Goal: Task Accomplishment & Management: Manage account settings

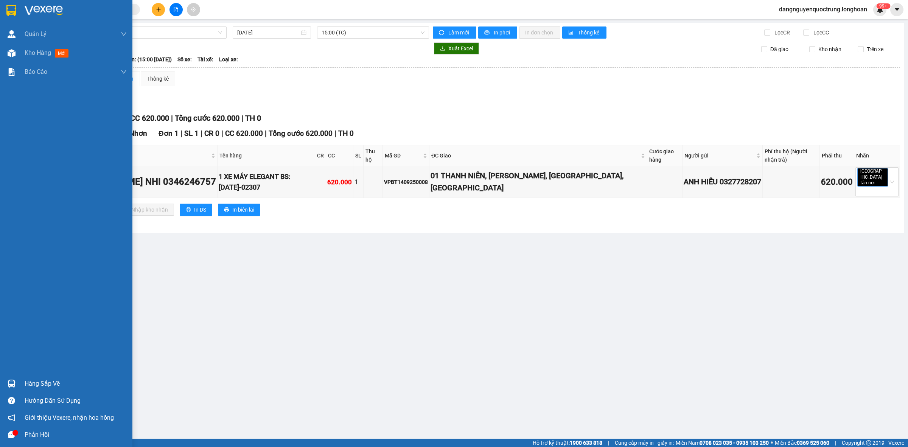
click at [12, 381] on img at bounding box center [12, 383] width 8 height 8
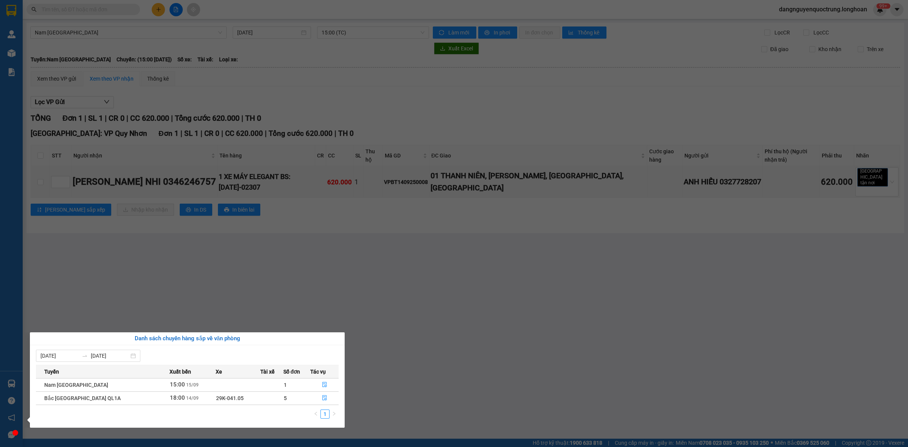
click at [429, 286] on section "Kết quả tìm kiếm ( 0 ) Bộ lọc No Data dangnguyenquoctrung.longhoan 99+ [PERSON_…" at bounding box center [454, 223] width 908 height 447
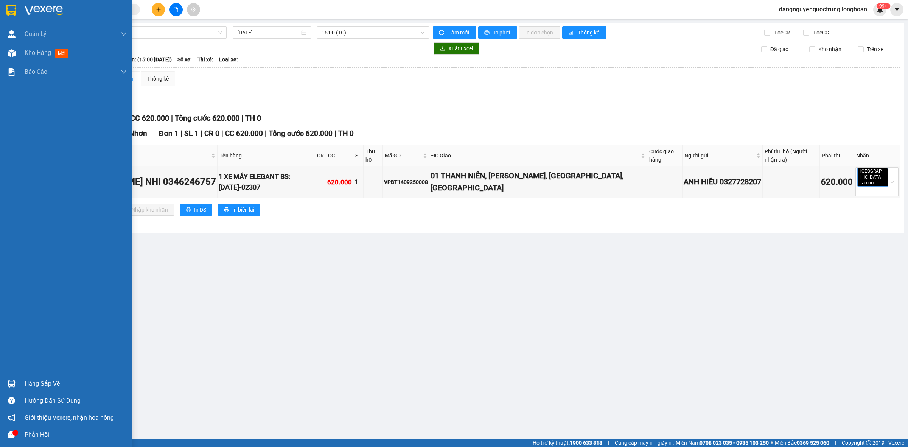
click at [12, 16] on img at bounding box center [11, 10] width 10 height 11
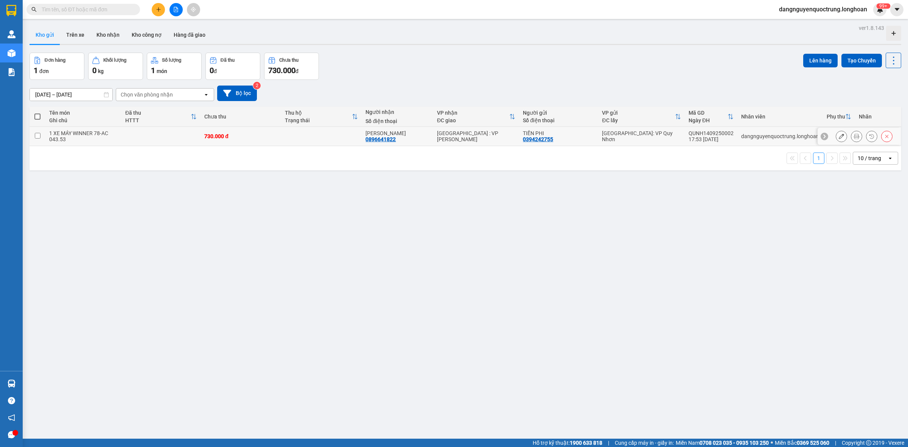
click at [855, 136] on div at bounding box center [855, 135] width 11 height 11
click at [853, 137] on icon at bounding box center [855, 135] width 5 height 5
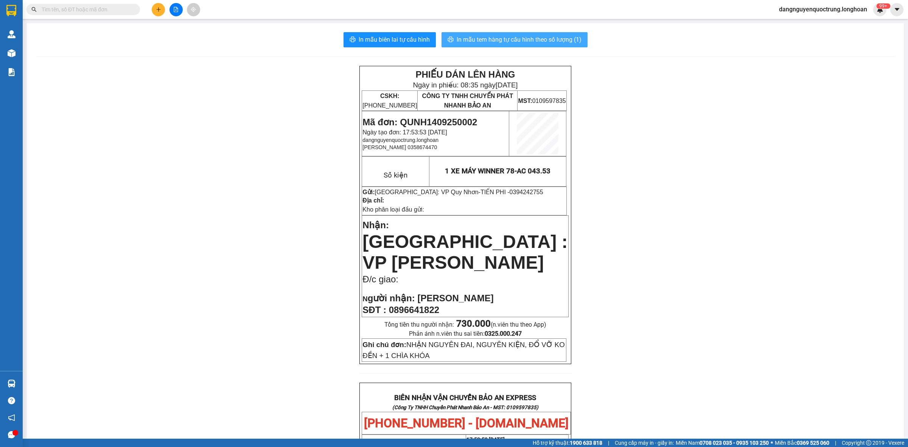
click at [548, 43] on span "In mẫu tem hàng tự cấu hình theo số lượng (1)" at bounding box center [518, 39] width 125 height 9
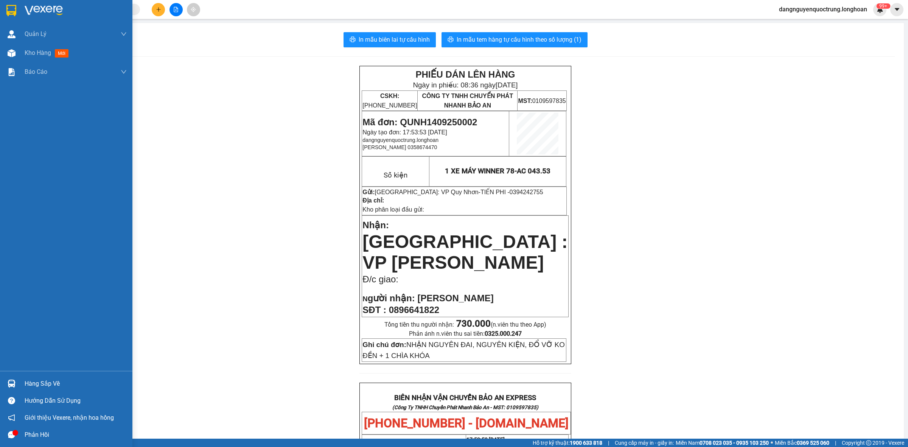
click at [8, 382] on img at bounding box center [12, 383] width 8 height 8
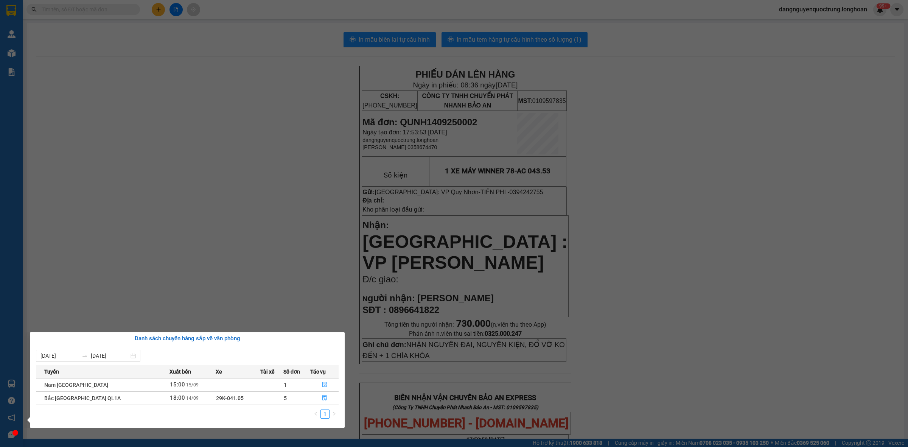
click at [212, 173] on section "Kết quả tìm kiếm ( 0 ) Bộ lọc No Data dangnguyenquoctrung.longhoan 99+ [PERSON_…" at bounding box center [454, 223] width 908 height 447
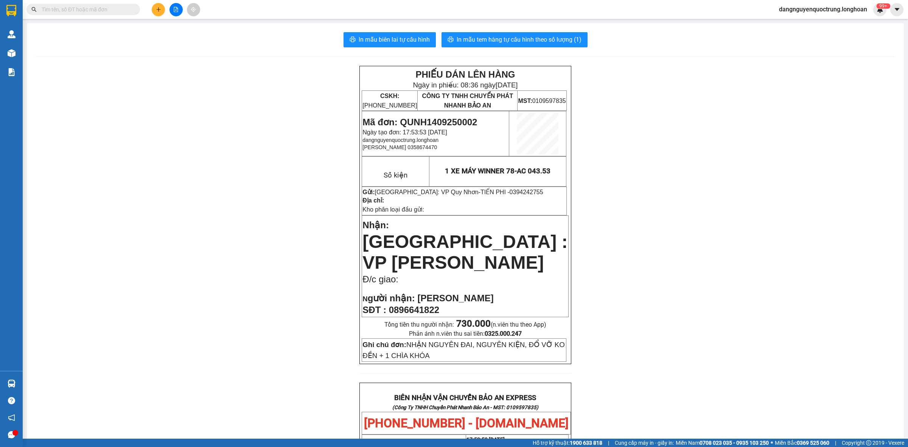
click at [706, 209] on div "PHIẾU DÁN LÊN HÀNG Ngày in phiếu: 08:36 [DATE] CSKH: [PHONE_NUMBER] CÔNG TY TNH…" at bounding box center [465, 418] width 858 height 704
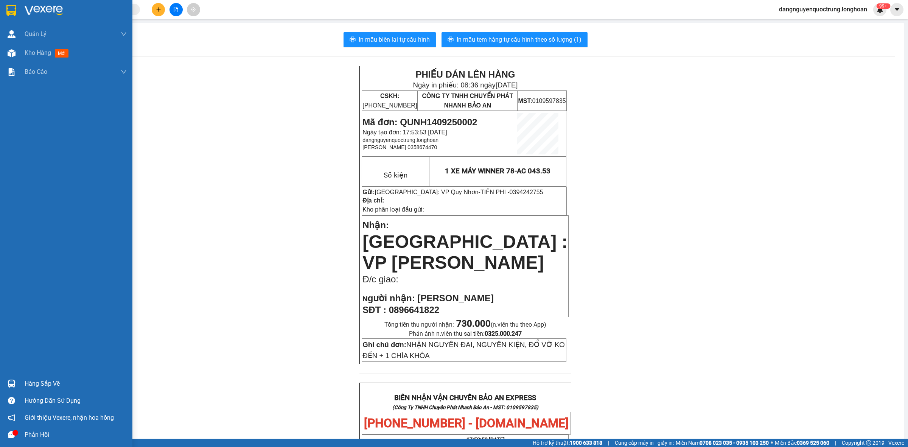
click at [4, 11] on div at bounding box center [66, 12] width 132 height 25
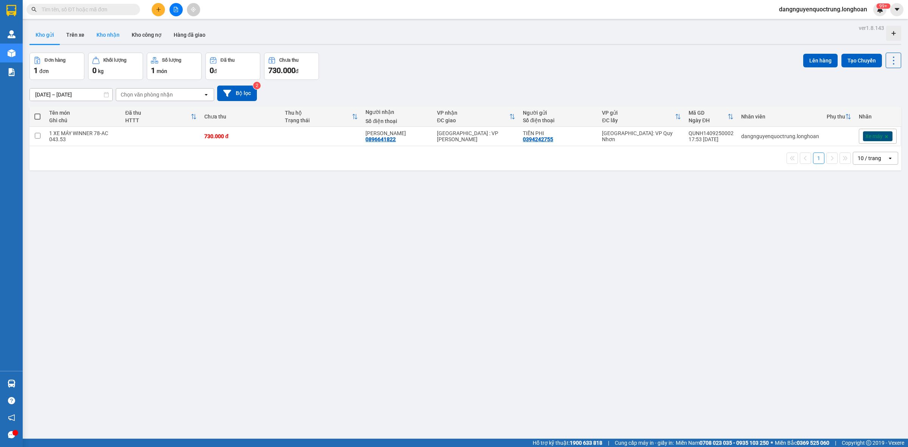
click at [117, 38] on button "Kho nhận" at bounding box center [107, 35] width 35 height 18
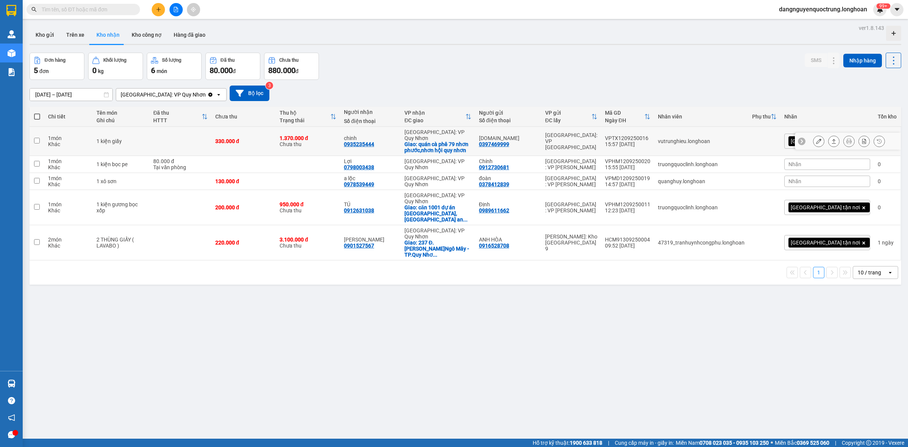
click at [816, 138] on icon at bounding box center [818, 140] width 5 height 5
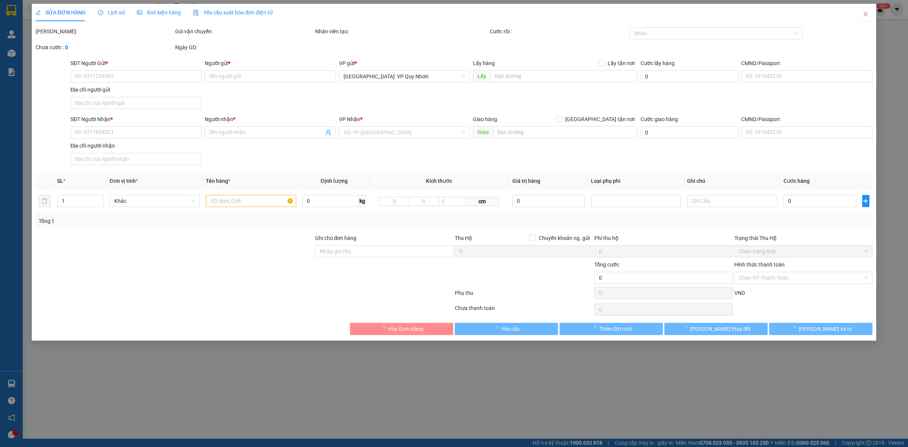
type input "0397469999"
type input "[DOMAIN_NAME]"
type input "0935235444"
type input "chinh"
checkbox input "true"
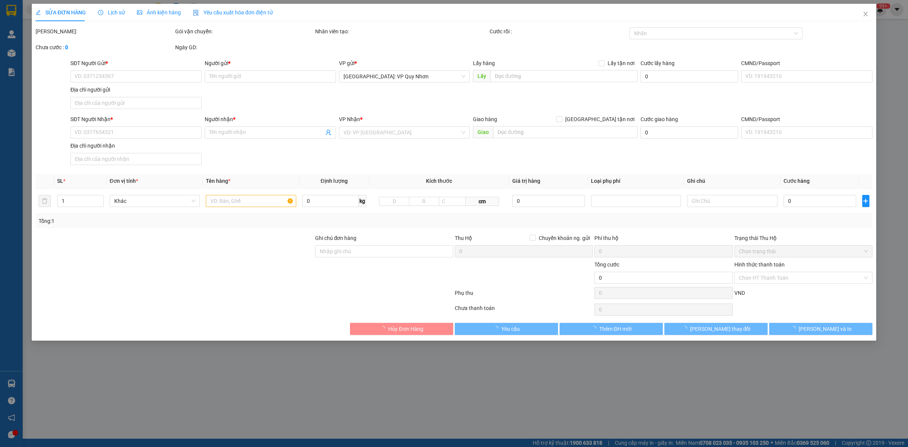
type input "quán cà phê 79 nhơn phước,nhơn hội quy nhơn"
type input "330.000"
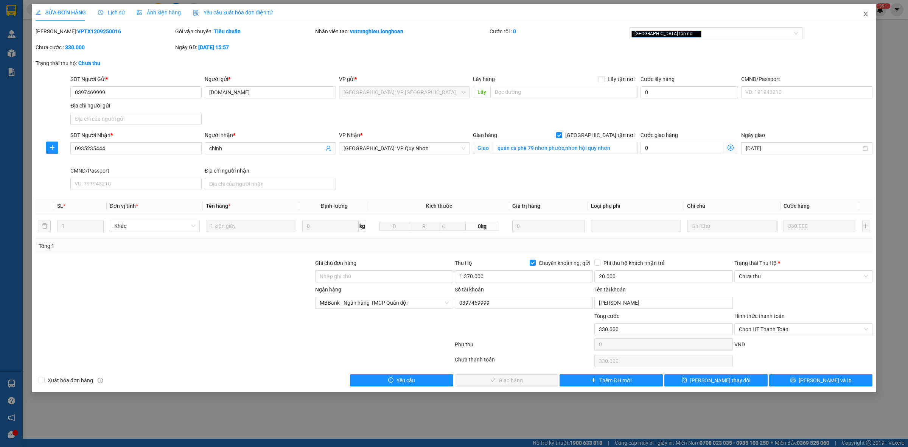
click at [863, 13] on icon "close" at bounding box center [865, 14] width 6 height 6
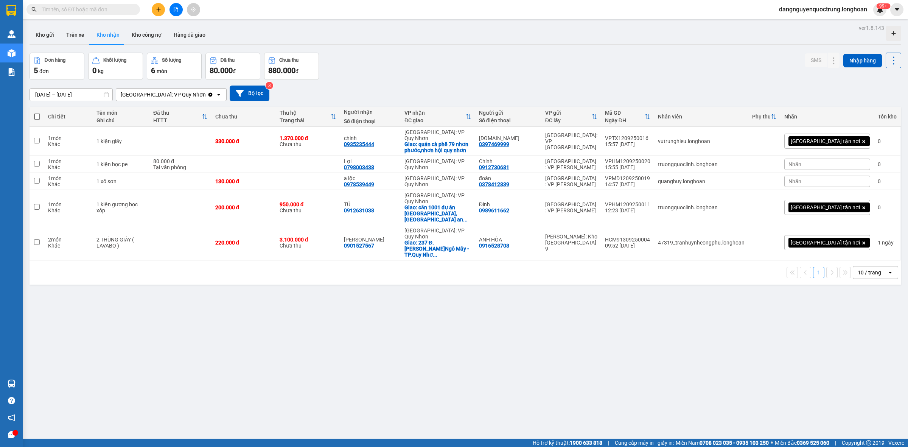
click at [872, 266] on div "10 / trang" at bounding box center [870, 272] width 34 height 12
click at [870, 324] on span "100 / trang" at bounding box center [864, 327] width 27 height 8
drag, startPoint x: 376, startPoint y: 161, endPoint x: 410, endPoint y: 163, distance: 34.1
click at [400, 163] on td "Lợi 0798003438" at bounding box center [370, 164] width 61 height 17
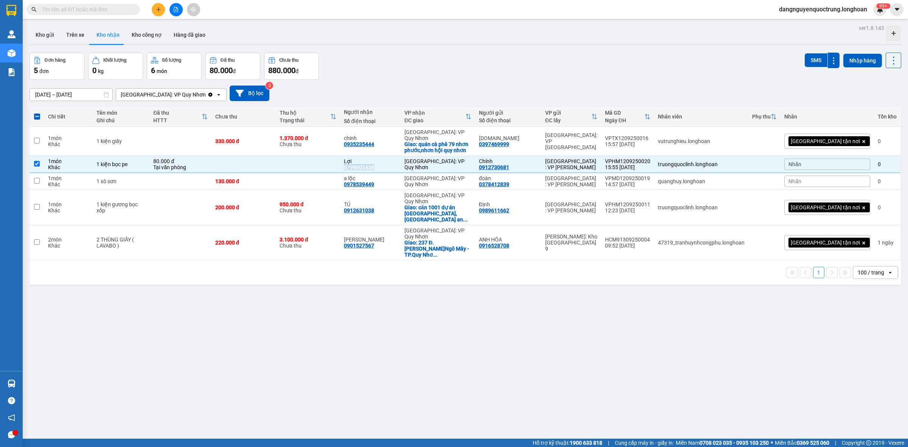
copy div "0798003438"
click at [447, 349] on div "ver 1.8.143 Kho gửi Trên xe Kho nhận Kho công nợ Hàng đã giao Đơn hàng 5 đơn Kh…" at bounding box center [464, 246] width 877 height 447
click at [398, 275] on div "ver 1.8.143 Kho gửi Trên xe Kho nhận Kho công nợ Hàng đã giao Đơn hàng 5 đơn Kh…" at bounding box center [464, 246] width 877 height 447
drag, startPoint x: 378, startPoint y: 163, endPoint x: 407, endPoint y: 163, distance: 28.7
click at [397, 163] on div "Lợi 0798003438" at bounding box center [370, 164] width 53 height 12
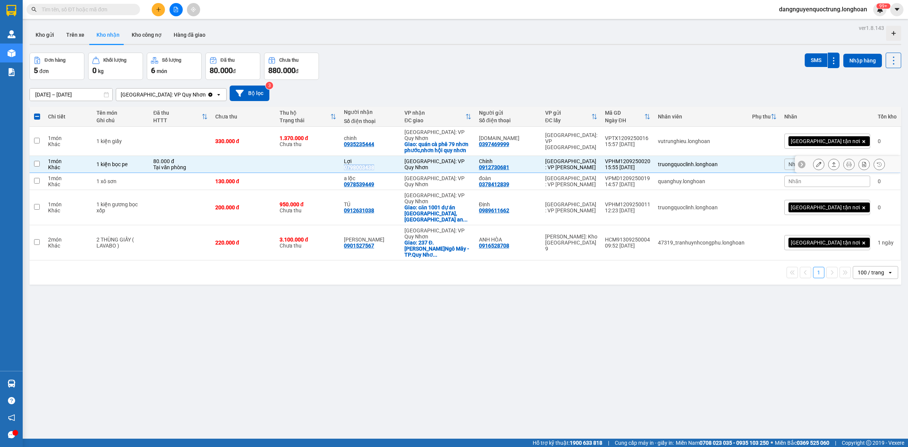
checkbox input "false"
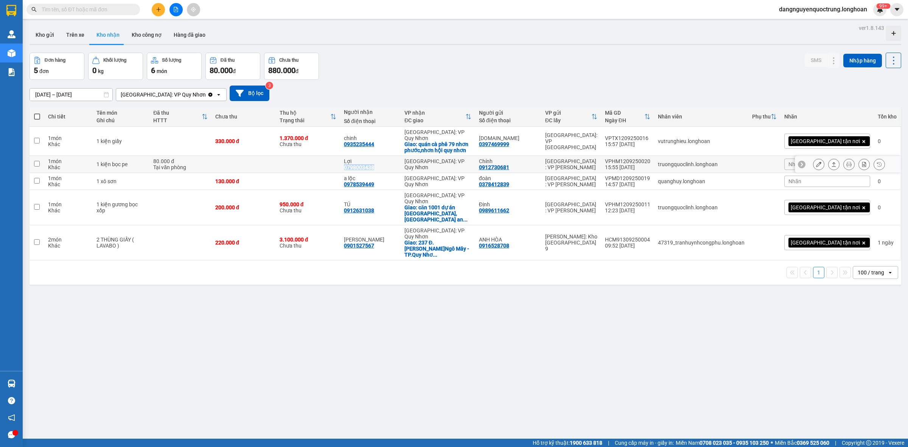
copy div "0798003438"
click at [614, 365] on div "ver 1.8.143 Kho gửi Trên xe Kho nhận Kho công nợ Hàng đã giao Đơn hàng 5 đơn Kh…" at bounding box center [464, 246] width 877 height 447
click at [470, 115] on icon at bounding box center [467, 116] width 5 height 5
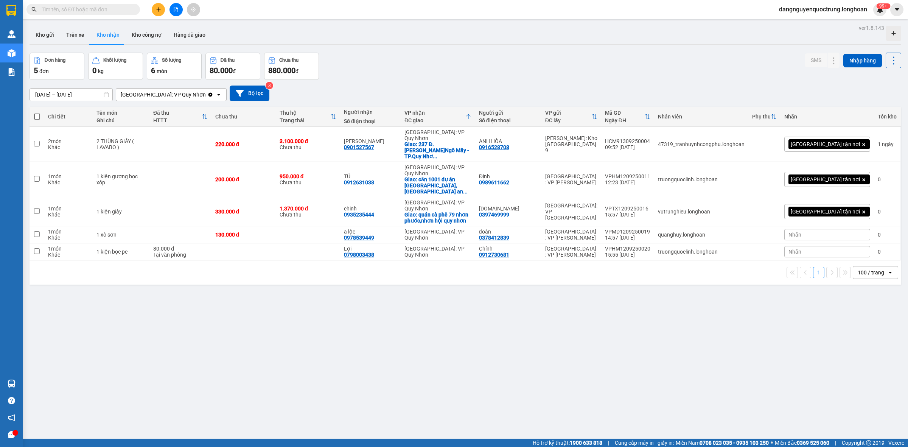
click at [532, 345] on div "ver 1.8.143 Kho gửi Trên xe Kho nhận Kho công nợ Hàng đã giao Đơn hàng 5 đơn Kh…" at bounding box center [464, 246] width 877 height 447
click at [596, 316] on div "ver 1.8.143 Kho gửi Trên xe Kho nhận Kho công nợ Hàng đã giao Đơn hàng 5 đơn Kh…" at bounding box center [464, 246] width 877 height 447
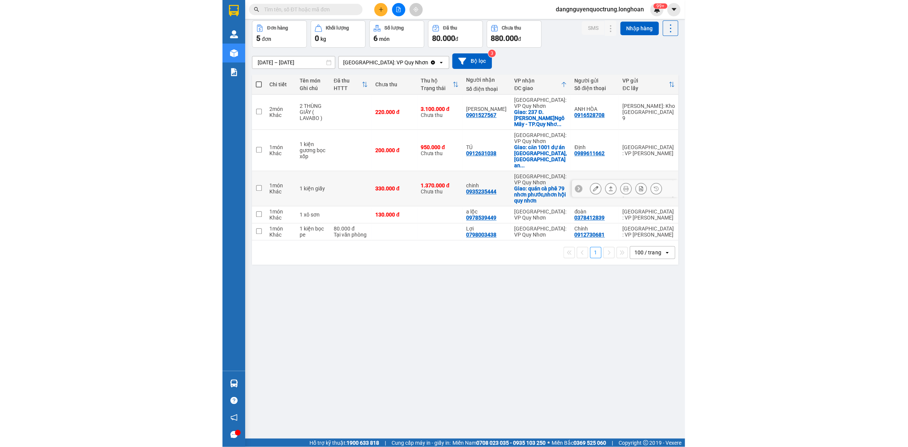
scroll to position [35, 0]
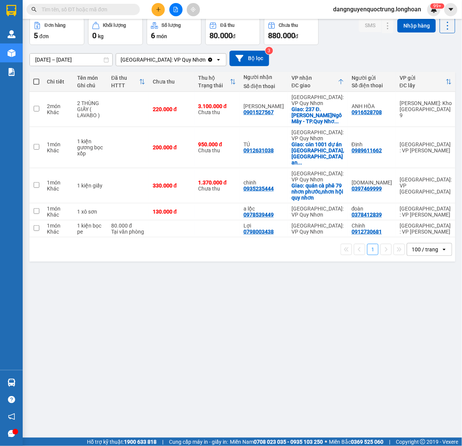
click at [424, 253] on div "100 / trang" at bounding box center [425, 250] width 26 height 8
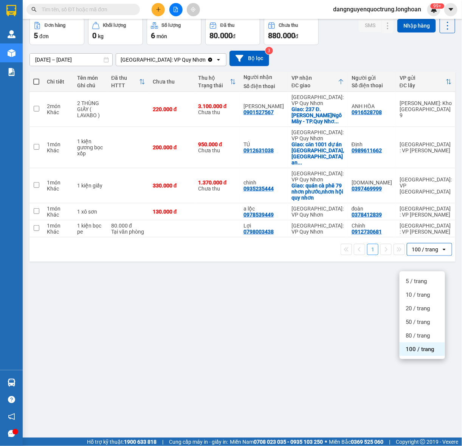
click at [415, 354] on div "100 / trang" at bounding box center [422, 350] width 45 height 14
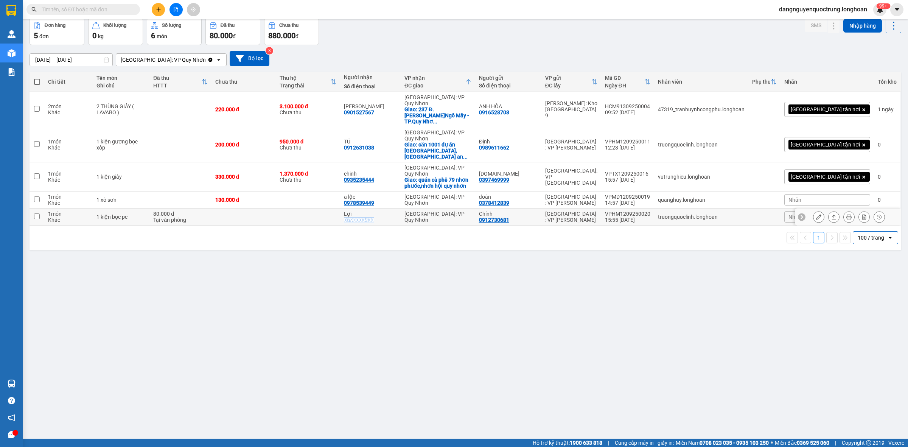
drag, startPoint x: 377, startPoint y: 191, endPoint x: 406, endPoint y: 189, distance: 29.2
click at [400, 208] on td "Lợi 0798003438" at bounding box center [370, 216] width 61 height 17
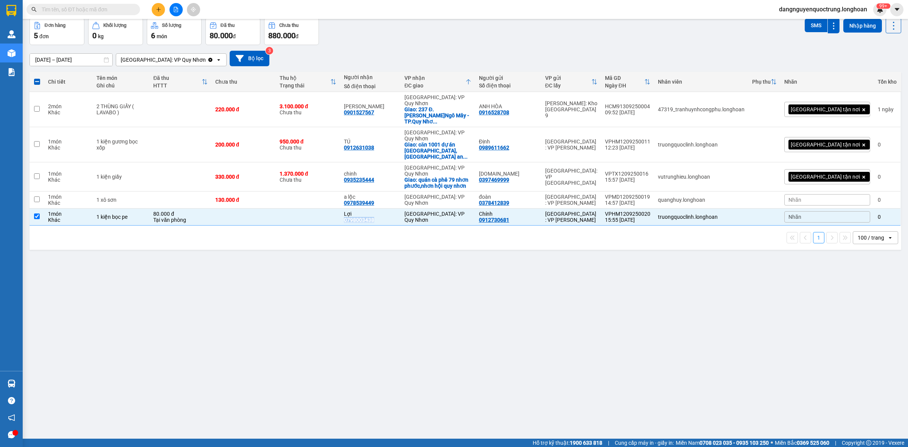
copy div "0798003438"
click at [346, 265] on div "ver 1.8.143 Kho gửi Trên xe Kho nhận Kho công nợ Hàng đã giao Đơn hàng 5 đơn Kh…" at bounding box center [464, 211] width 877 height 447
click at [36, 213] on input "checkbox" at bounding box center [37, 216] width 6 height 6
checkbox input "false"
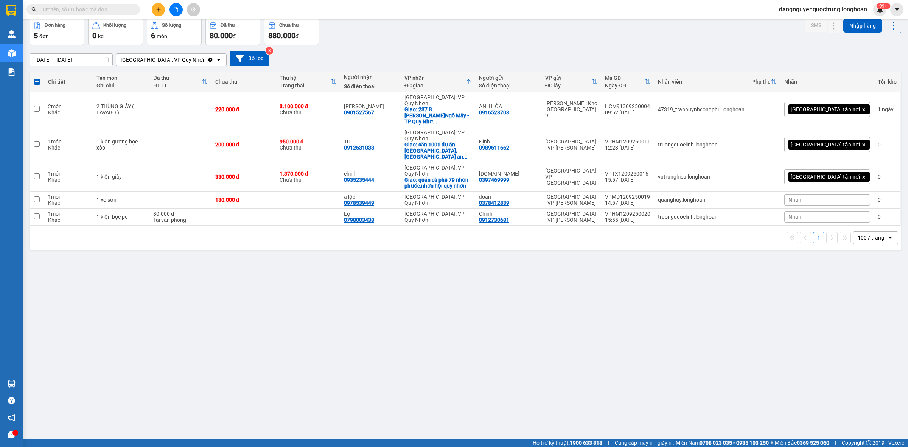
click at [151, 277] on div "ver 1.8.143 Kho gửi Trên xe Kho nhận Kho công nợ Hàng đã giao Đơn hàng 5 đơn Kh…" at bounding box center [464, 211] width 877 height 447
click at [846, 214] on icon at bounding box center [848, 216] width 5 height 5
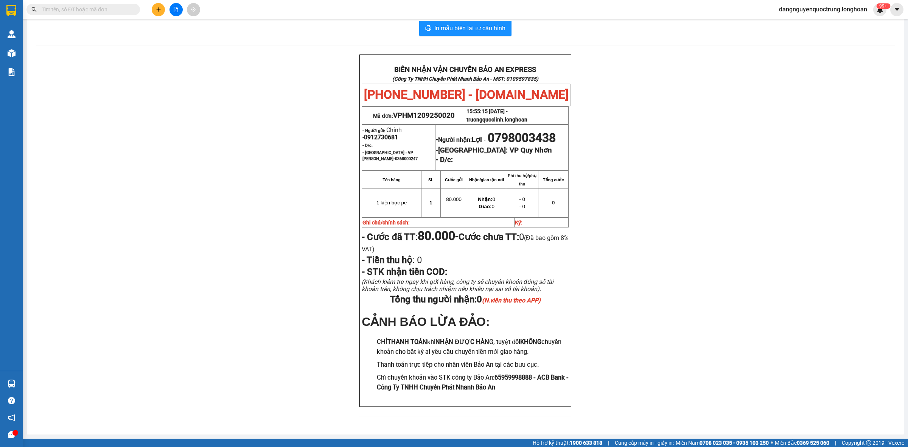
scroll to position [33, 0]
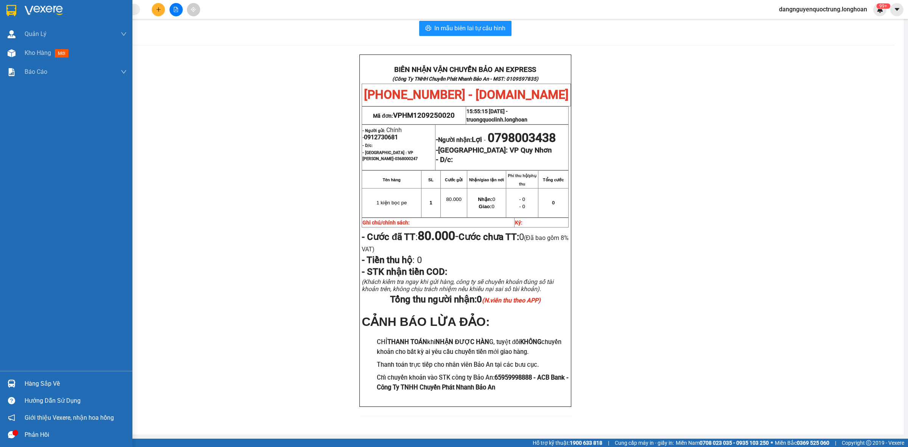
click at [4, 8] on div at bounding box center [66, 12] width 132 height 25
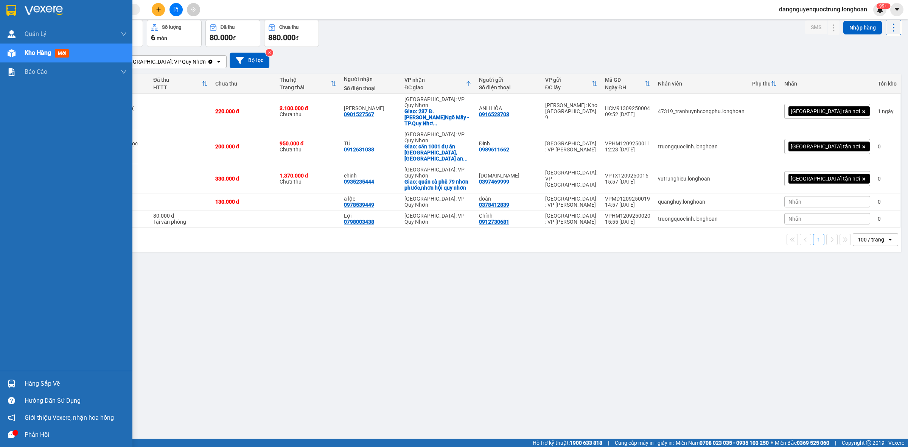
click at [9, 379] on img at bounding box center [12, 383] width 8 height 8
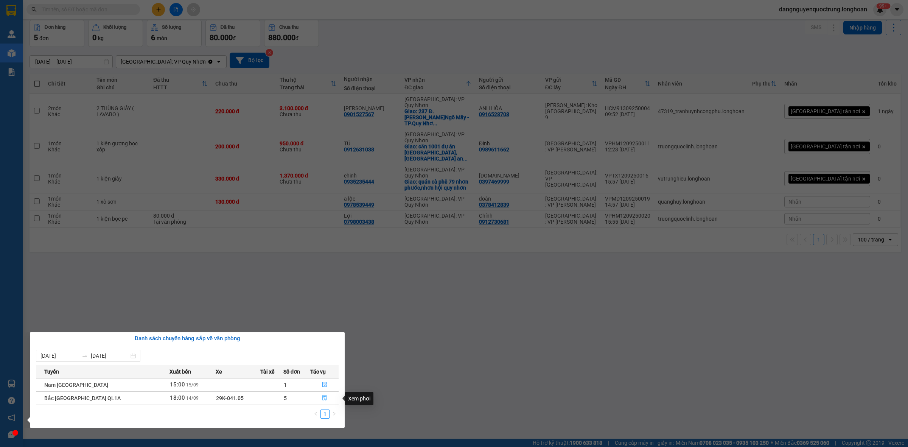
click at [322, 400] on icon "file-done" at bounding box center [324, 397] width 5 height 5
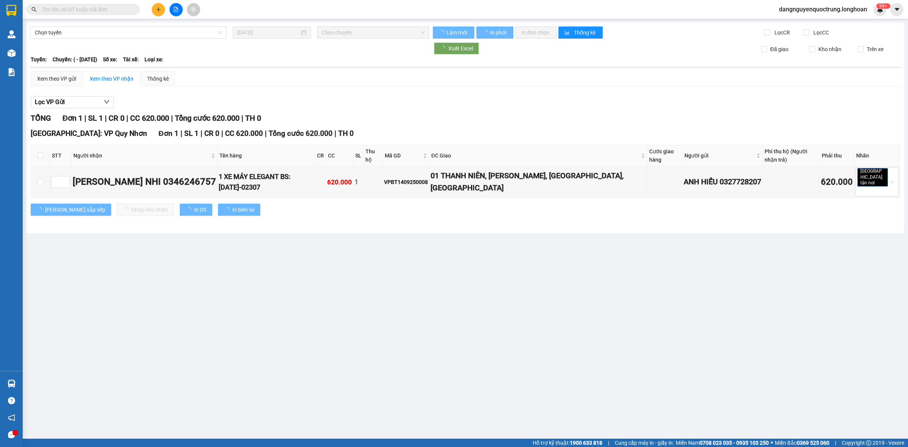
type input "[DATE]"
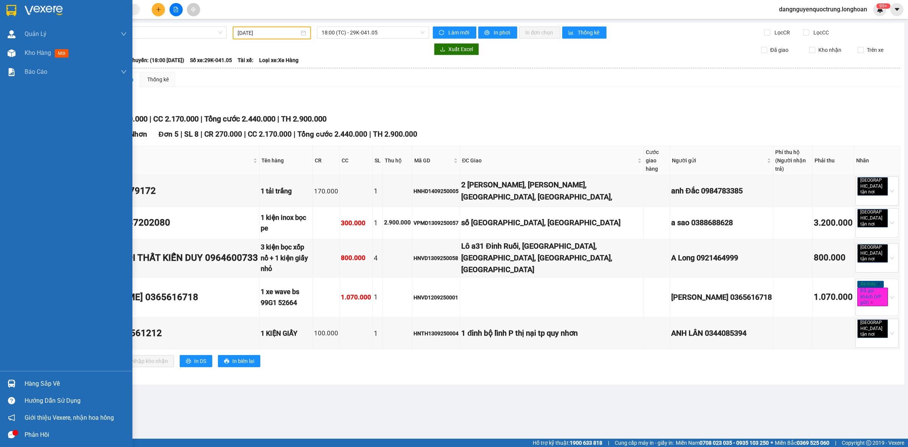
click at [9, 380] on img at bounding box center [12, 383] width 8 height 8
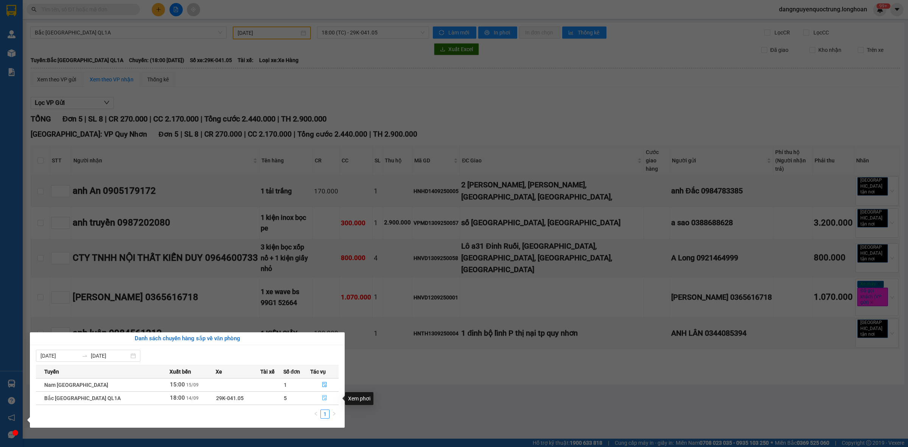
click at [324, 395] on button "button" at bounding box center [324, 398] width 28 height 12
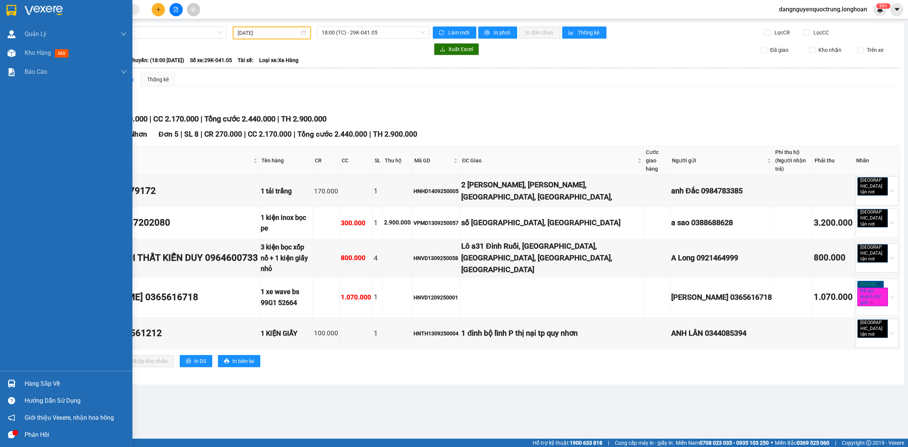
click at [11, 6] on img at bounding box center [11, 10] width 10 height 11
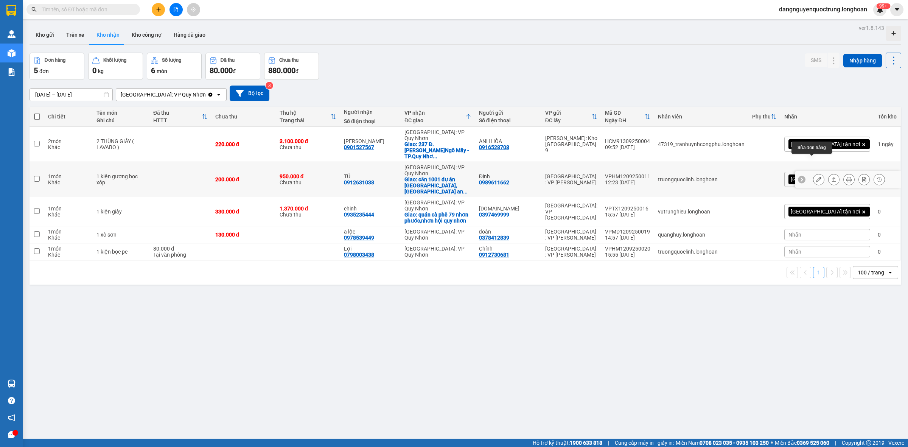
click at [816, 177] on icon at bounding box center [818, 179] width 5 height 5
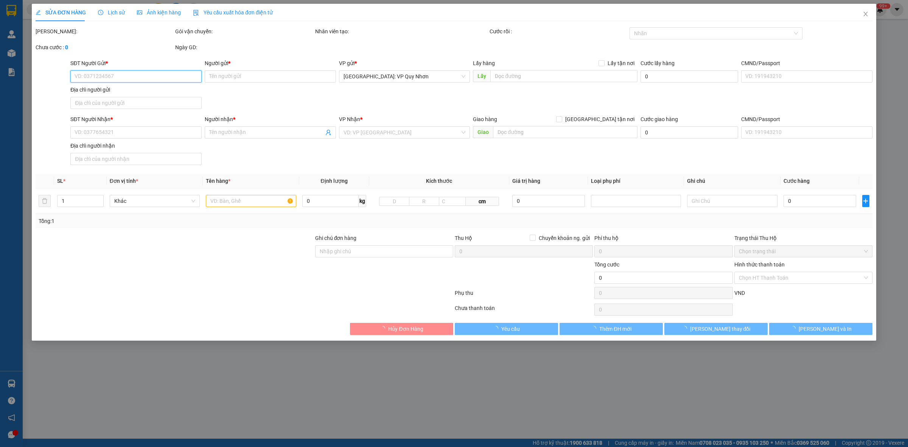
type input "0989611662"
type input "Định"
type input "0912631038"
type input "TÚ"
checkbox input "true"
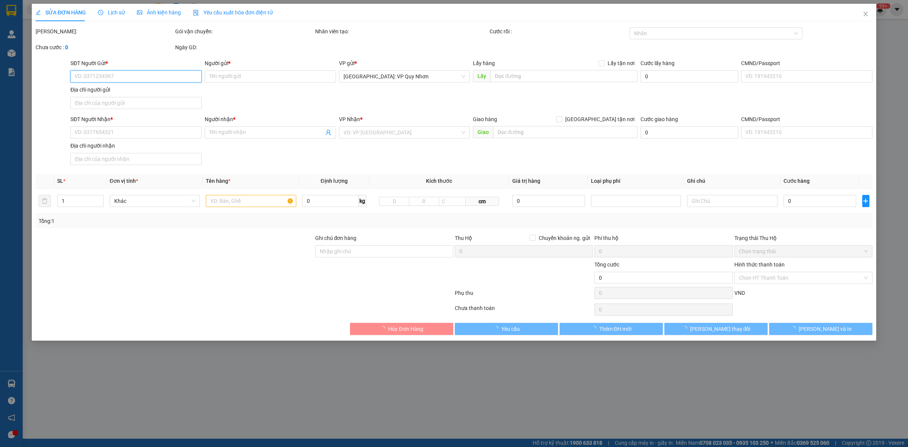
type input "căn 1001 dự án [GEOGRAPHIC_DATA],[GEOGRAPHIC_DATA],[GEOGRAPHIC_DATA],[GEOGRAPHI…"
type input "nhận nguyên kiện,giao nguyên kiện,bể vỡ k đền"
type input "200.000"
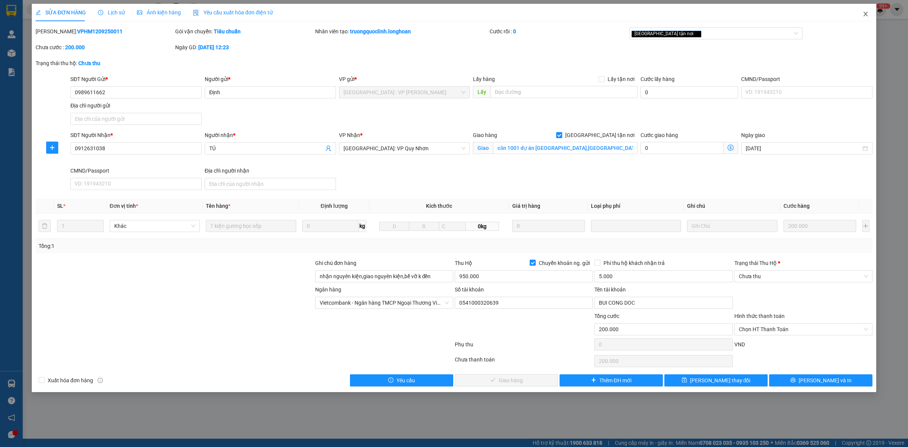
click at [867, 16] on icon "close" at bounding box center [865, 14] width 6 height 6
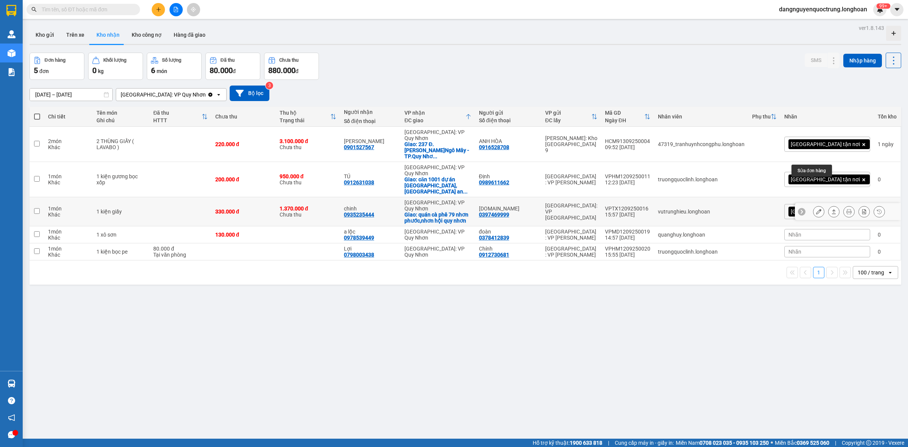
click at [816, 209] on icon at bounding box center [818, 211] width 5 height 5
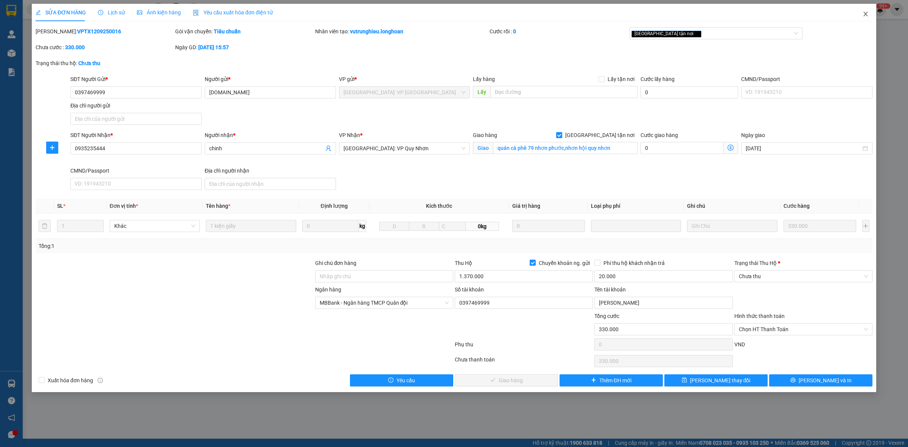
click at [863, 14] on icon "close" at bounding box center [865, 14] width 6 height 6
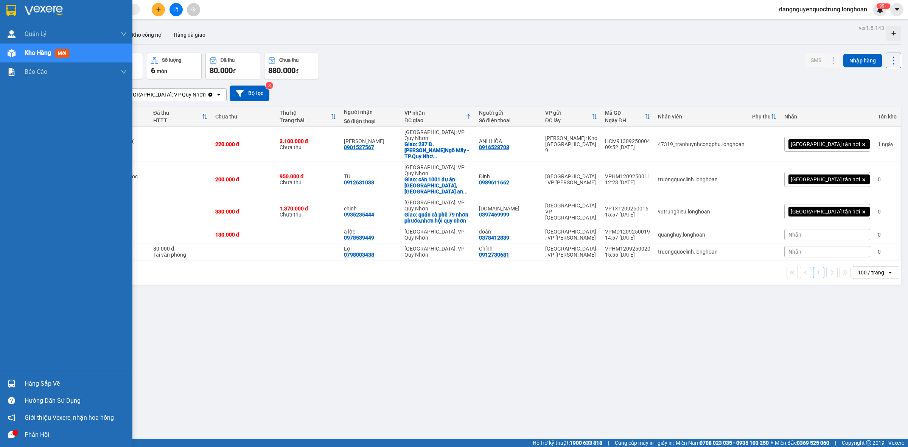
click at [19, 379] on div "Hàng sắp về" at bounding box center [66, 383] width 132 height 17
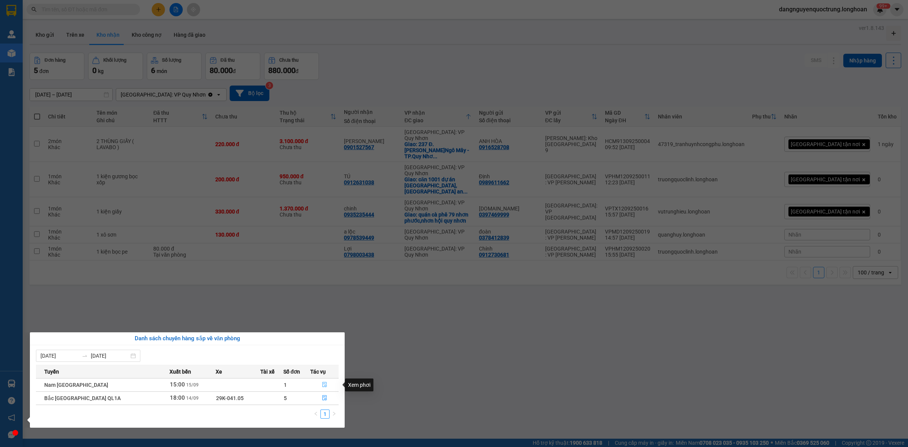
click at [324, 385] on icon "file-done" at bounding box center [324, 384] width 5 height 5
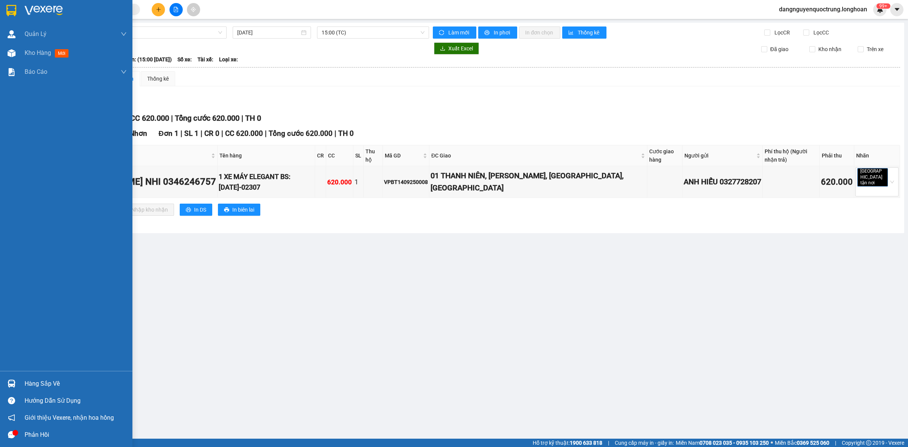
click at [8, 381] on img at bounding box center [12, 383] width 8 height 8
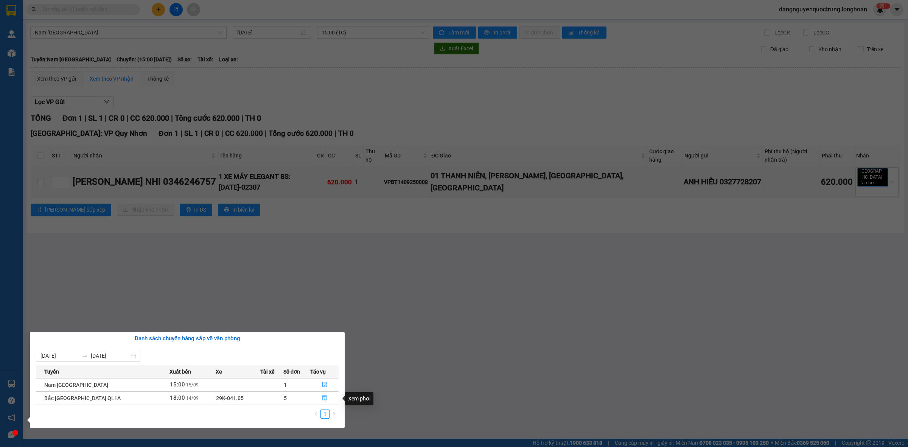
click at [322, 400] on icon "file-done" at bounding box center [324, 397] width 5 height 5
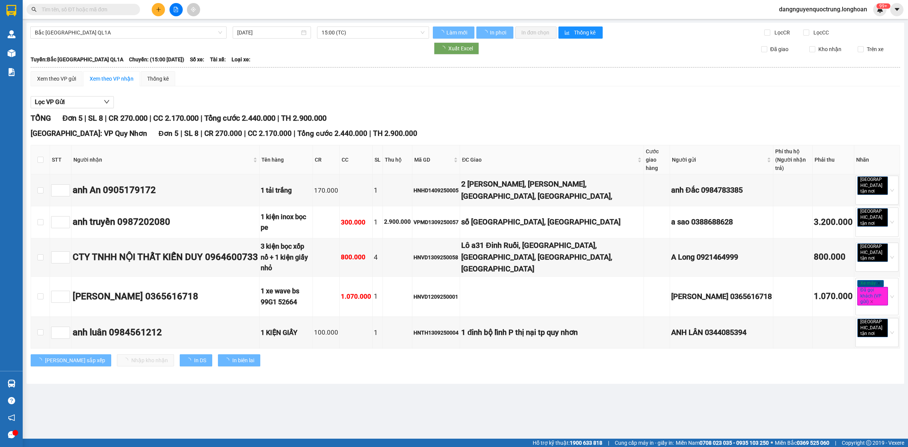
type input "[DATE]"
